Goal: Check status: Check status

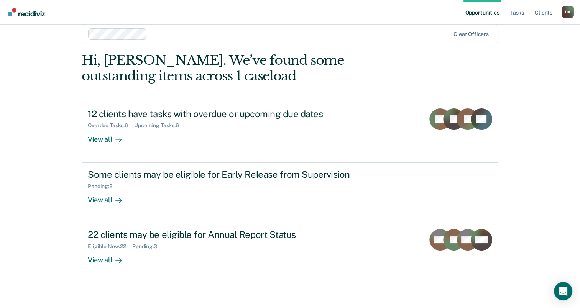
scroll to position [17, 0]
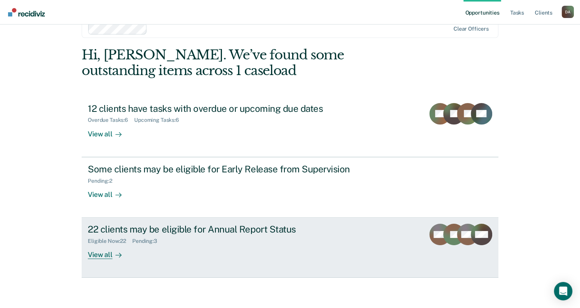
click at [333, 251] on div "22 clients may be eligible for Annual Report Status Eligible Now : 22 Pending :…" at bounding box center [232, 241] width 288 height 35
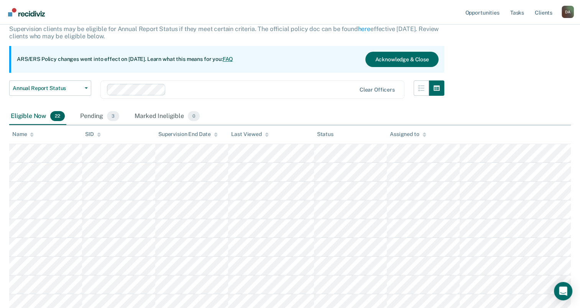
scroll to position [46, 0]
